Goal: Navigation & Orientation: Understand site structure

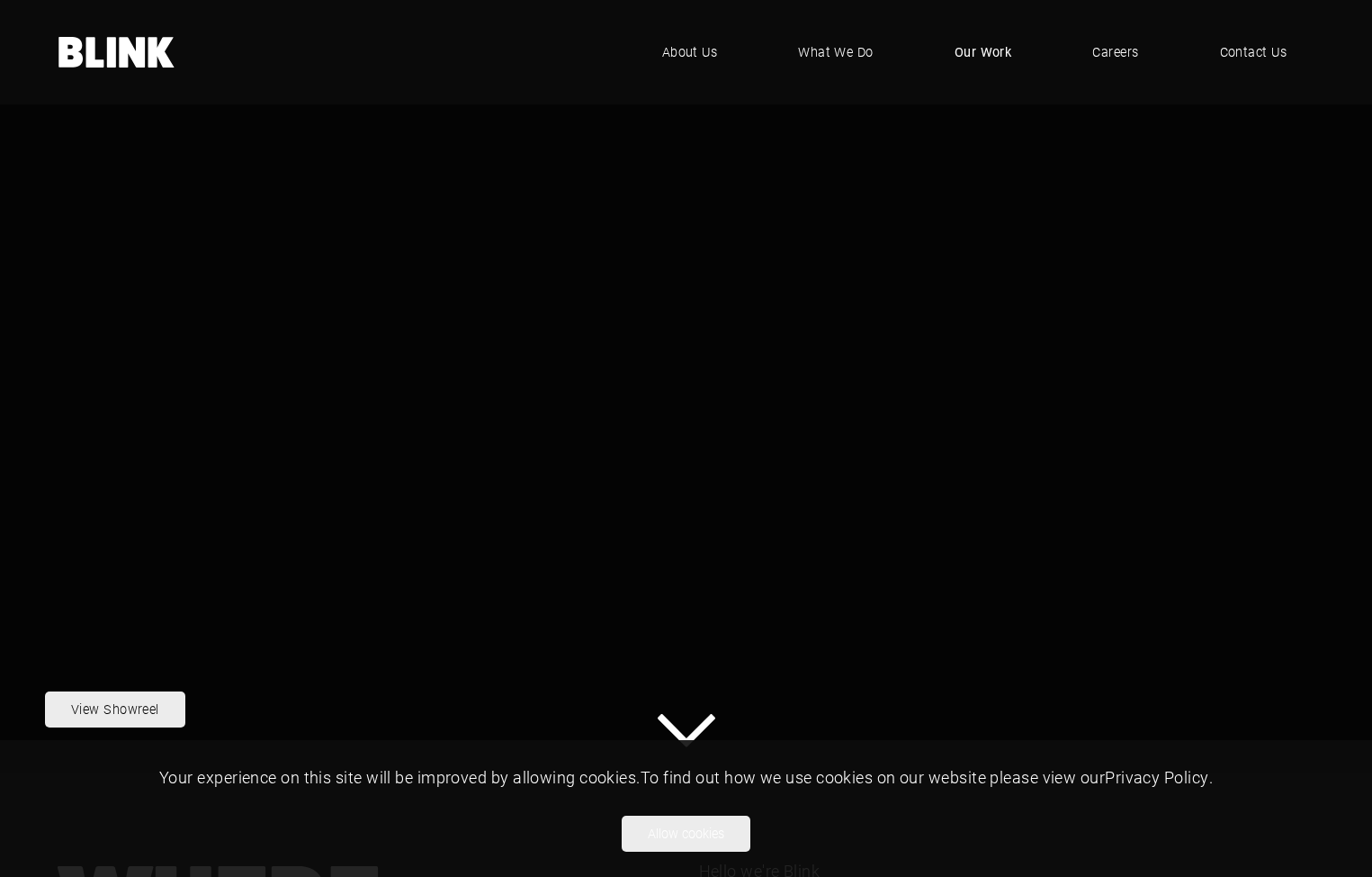
click at [1002, 50] on span "Our Work" at bounding box center [984, 52] width 57 height 19
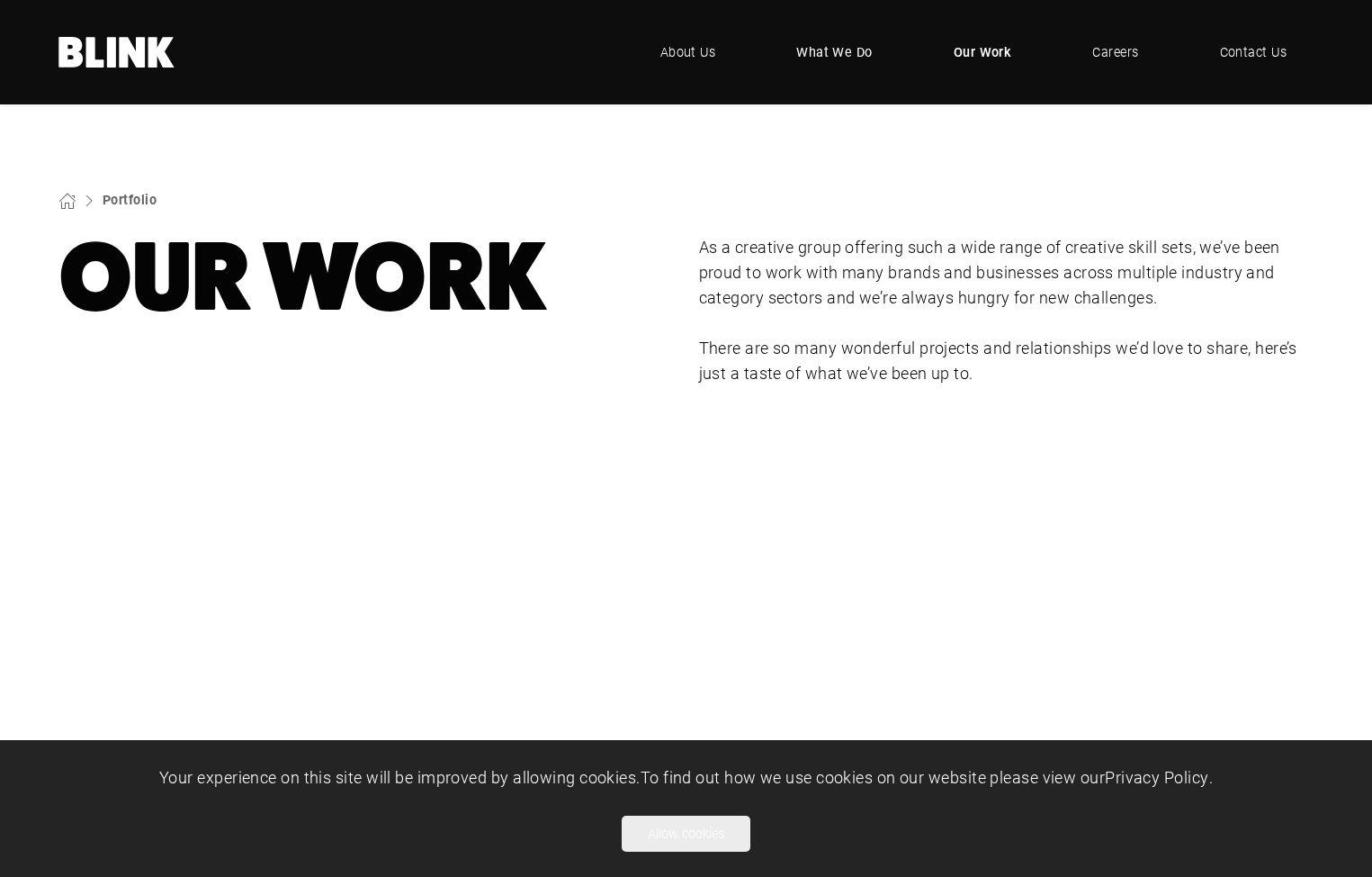
click at [819, 54] on span "What We Do" at bounding box center [834, 52] width 77 height 19
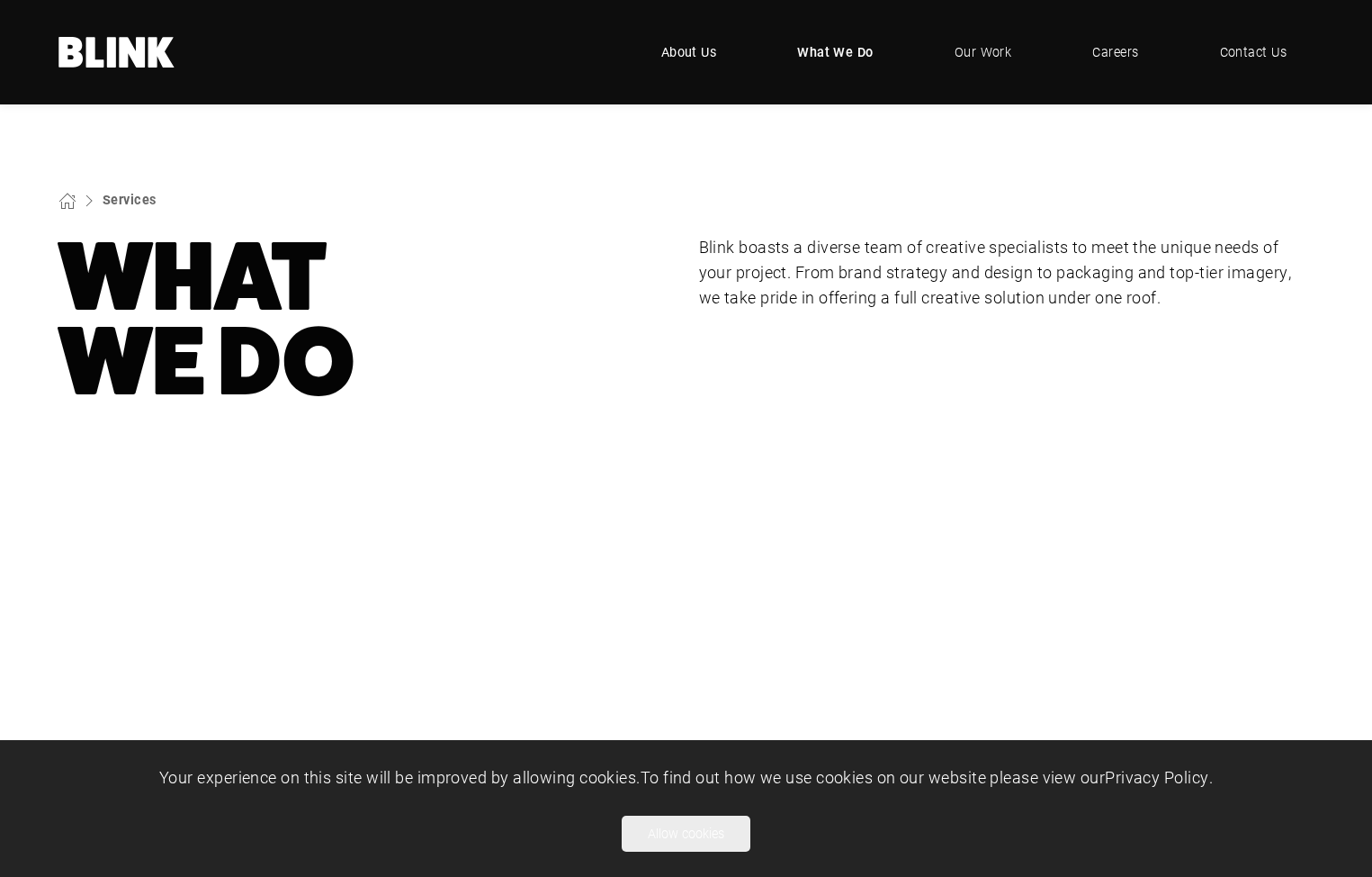
click at [696, 65] on link "About Us" at bounding box center [689, 52] width 110 height 54
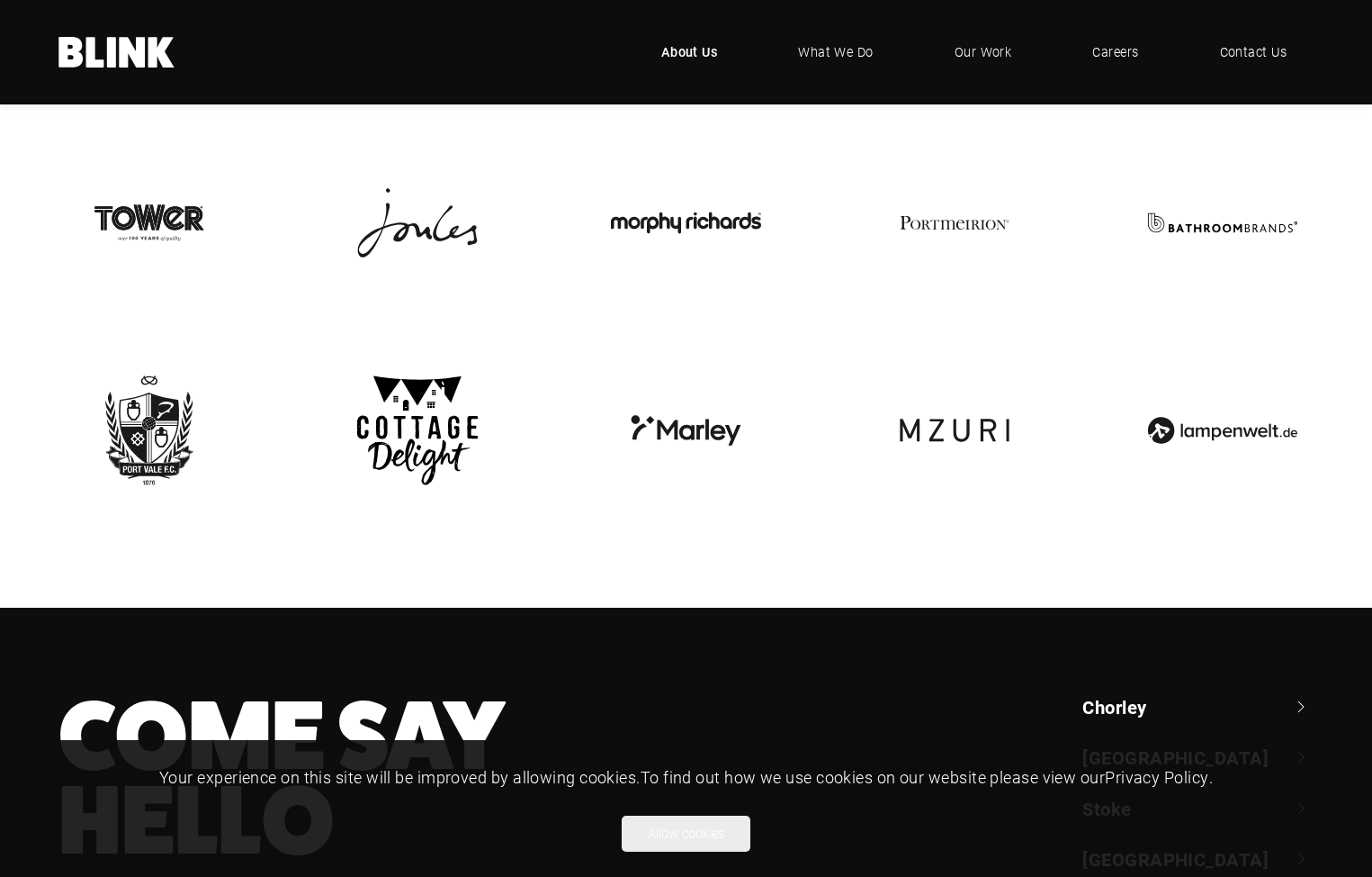
scroll to position [4047, 0]
